Goal: Task Accomplishment & Management: Use online tool/utility

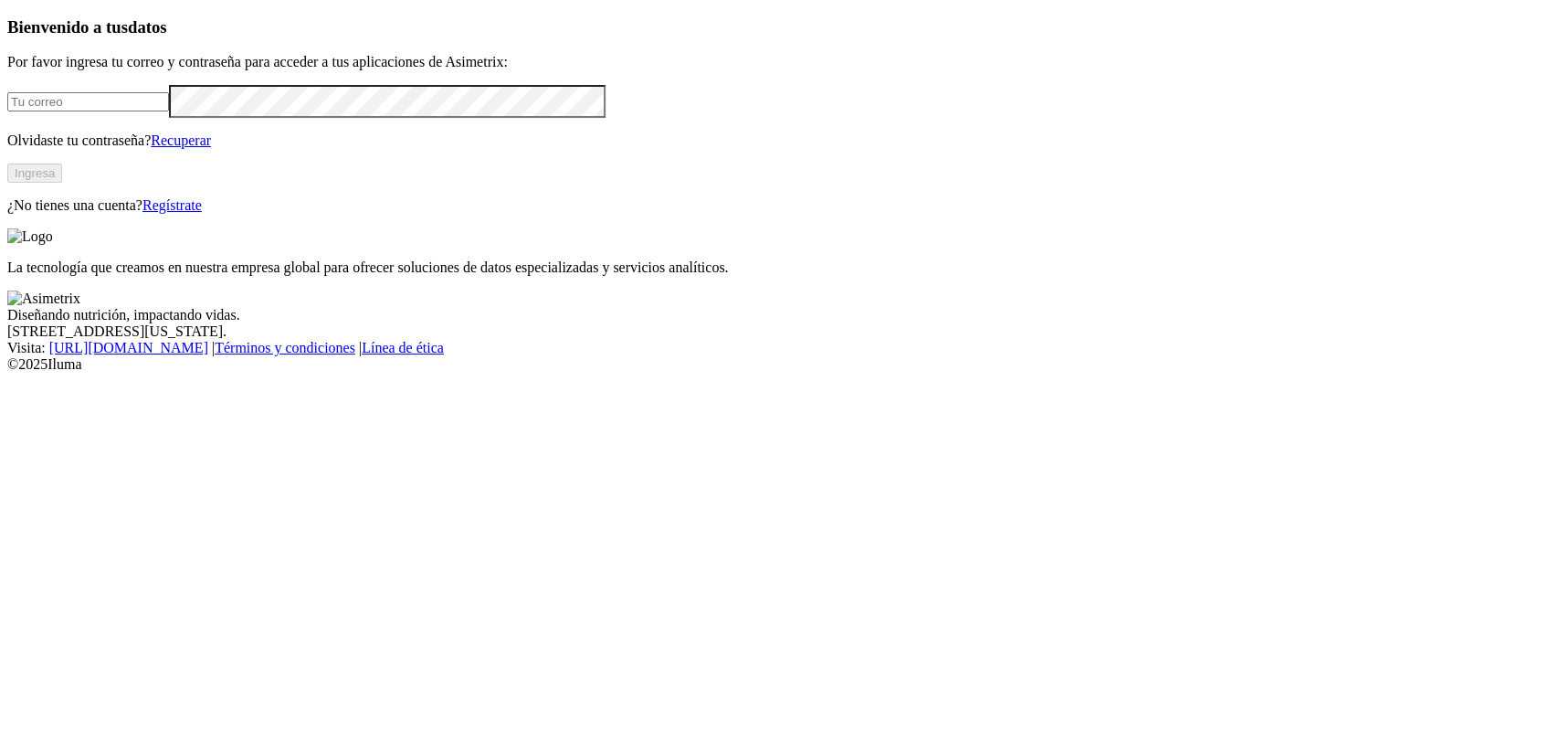
type input "[EMAIL_ADDRESS][PERSON_NAME][DOMAIN_NAME]"
click at [62, 183] on button "Ingresa" at bounding box center [34, 173] width 55 height 19
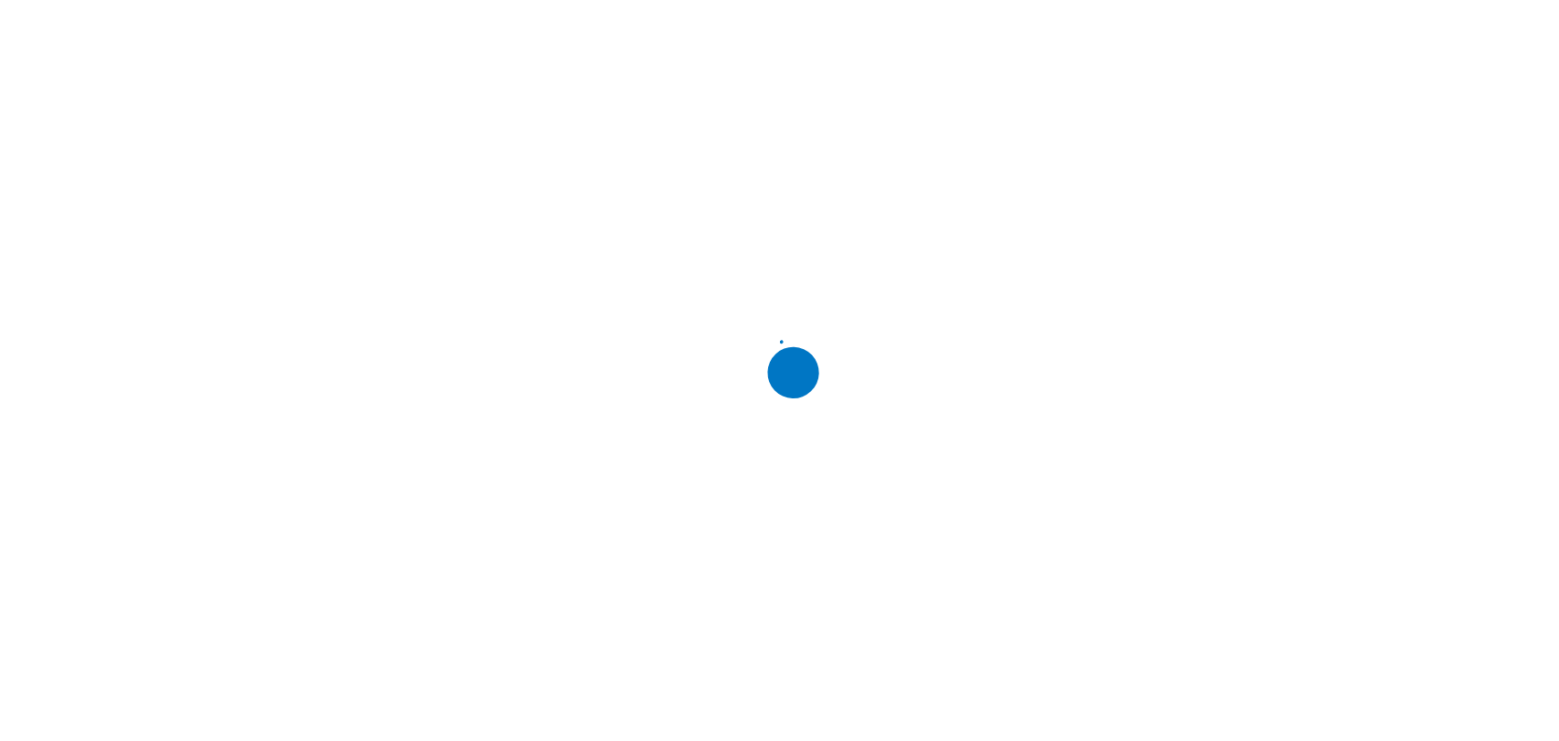
click at [1272, 27] on div at bounding box center [786, 370] width 1559 height 741
